Goal: Browse casually

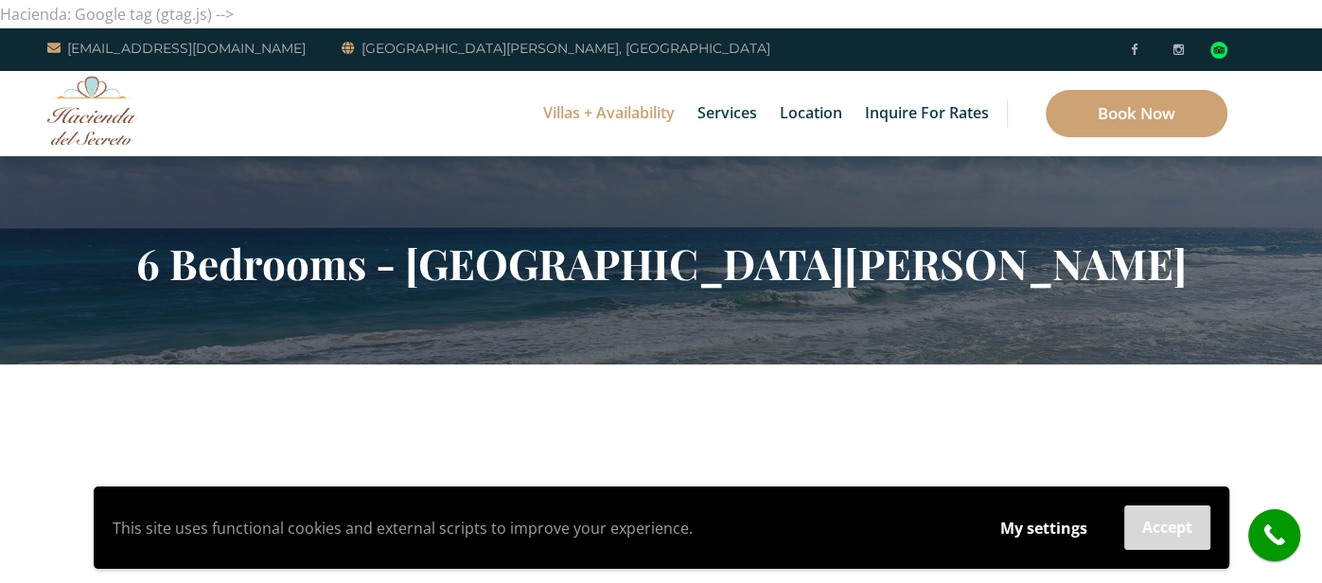
click at [1167, 529] on button "Accept" at bounding box center [1167, 527] width 86 height 44
click at [1171, 541] on button "Accept" at bounding box center [1167, 527] width 86 height 44
